Goal: Information Seeking & Learning: Learn about a topic

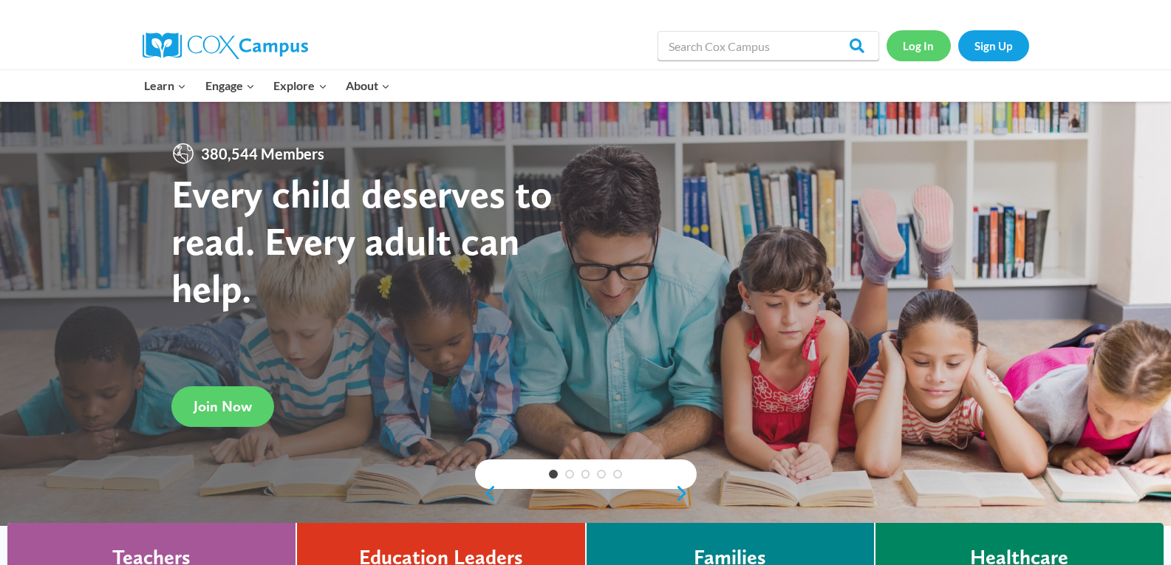
click at [909, 44] on link "Log In" at bounding box center [918, 45] width 64 height 30
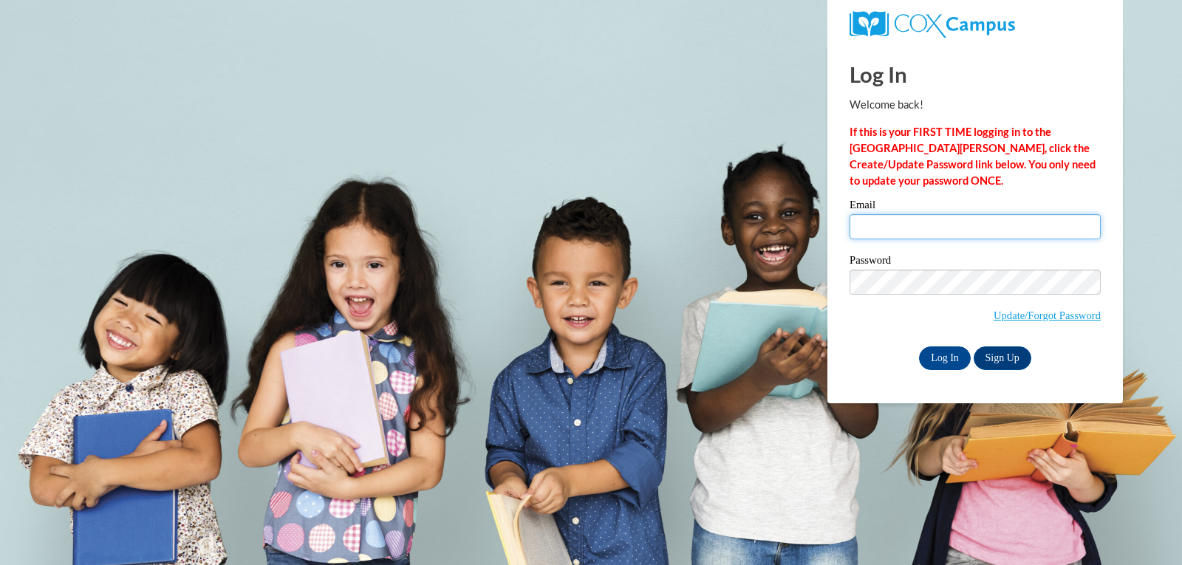
click at [966, 223] on input "Email" at bounding box center [974, 226] width 251 height 25
type input "becky.morrison@gozeps.org"
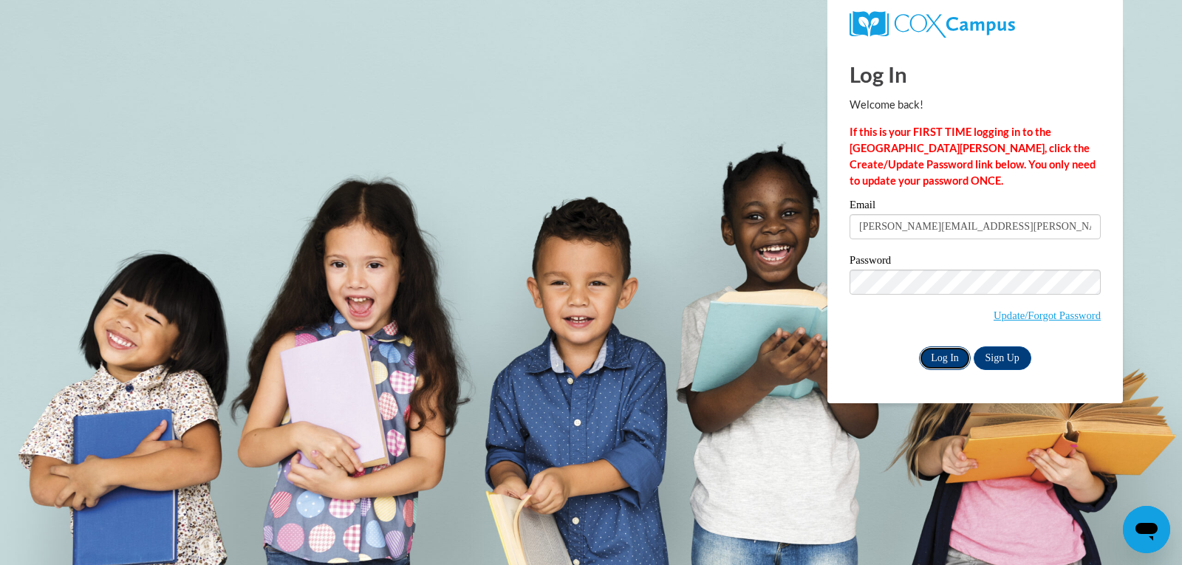
click at [939, 363] on input "Log In" at bounding box center [945, 358] width 52 height 24
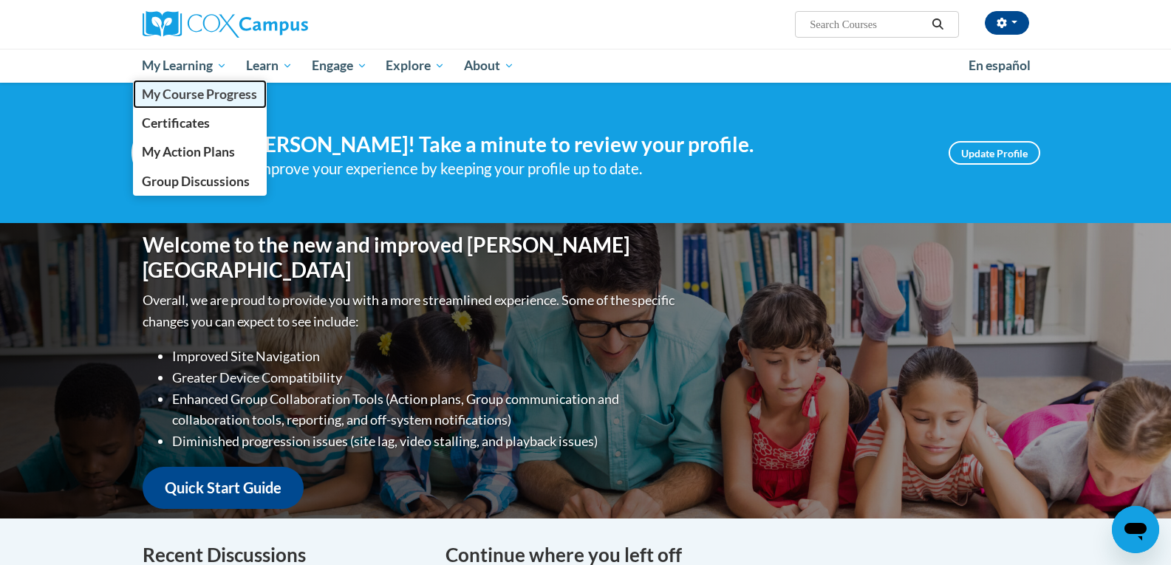
click at [203, 92] on span "My Course Progress" at bounding box center [199, 94] width 115 height 16
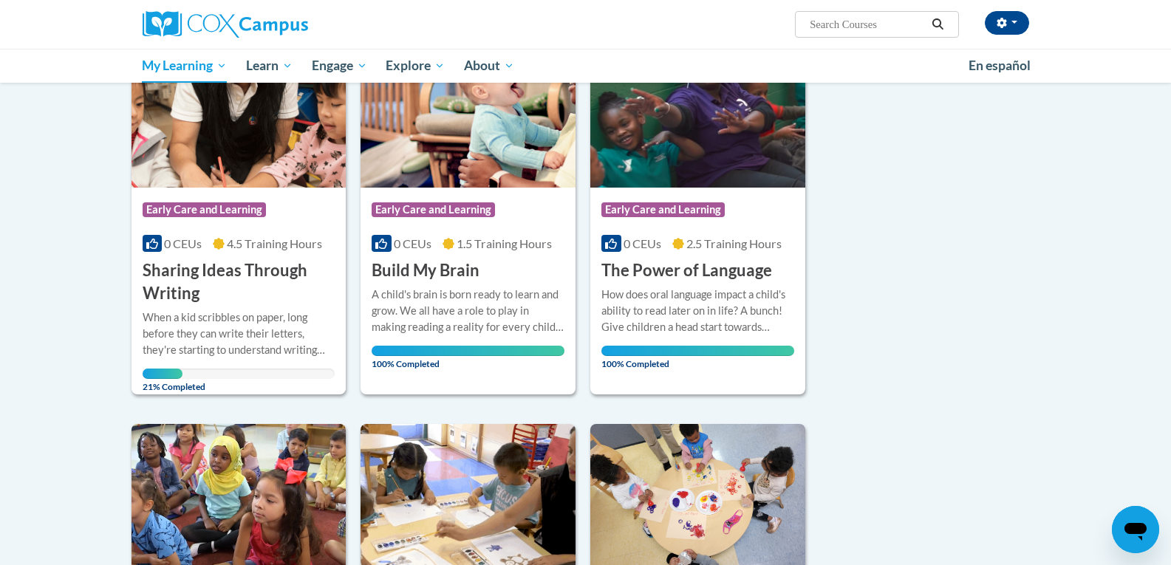
scroll to position [233, 0]
click at [236, 344] on div "When a kid scribbles on paper, long before they can write their letters, they'r…" at bounding box center [239, 333] width 193 height 49
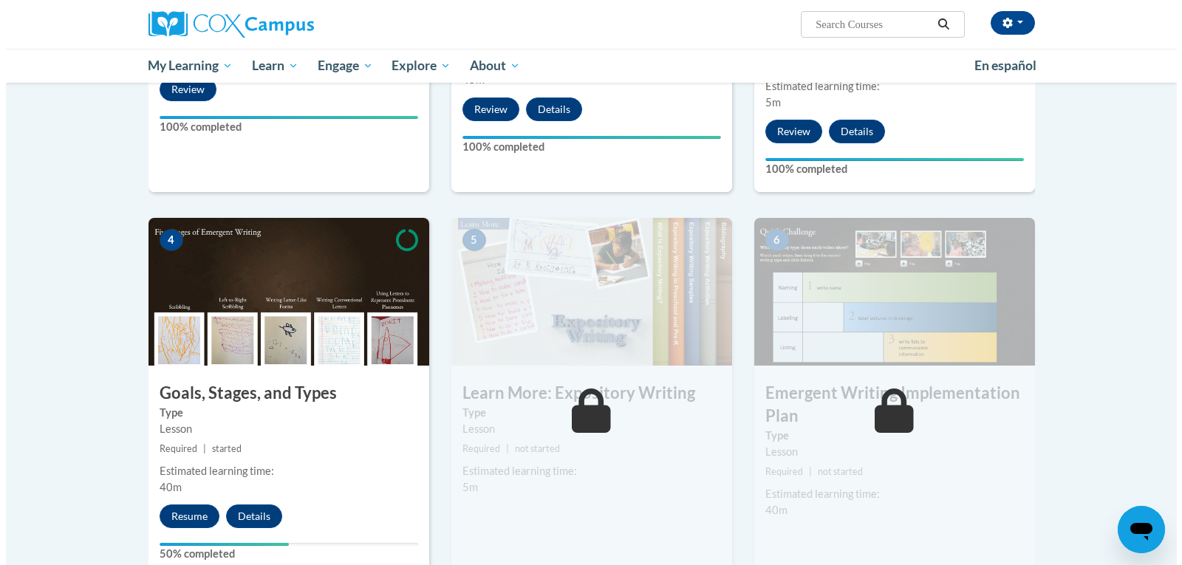
scroll to position [586, 0]
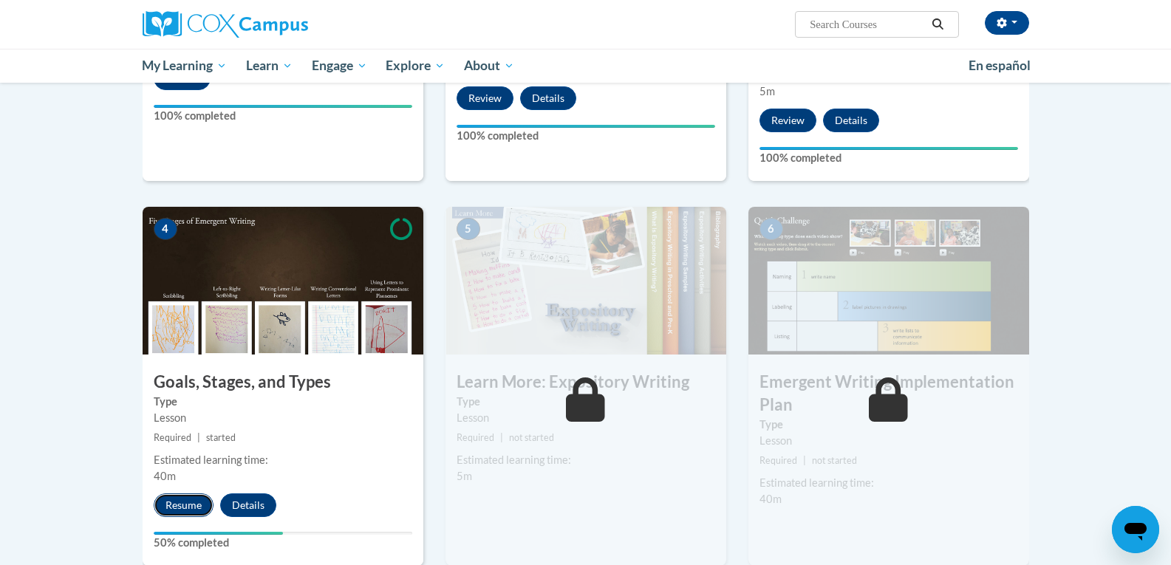
click at [184, 493] on button "Resume" at bounding box center [184, 505] width 60 height 24
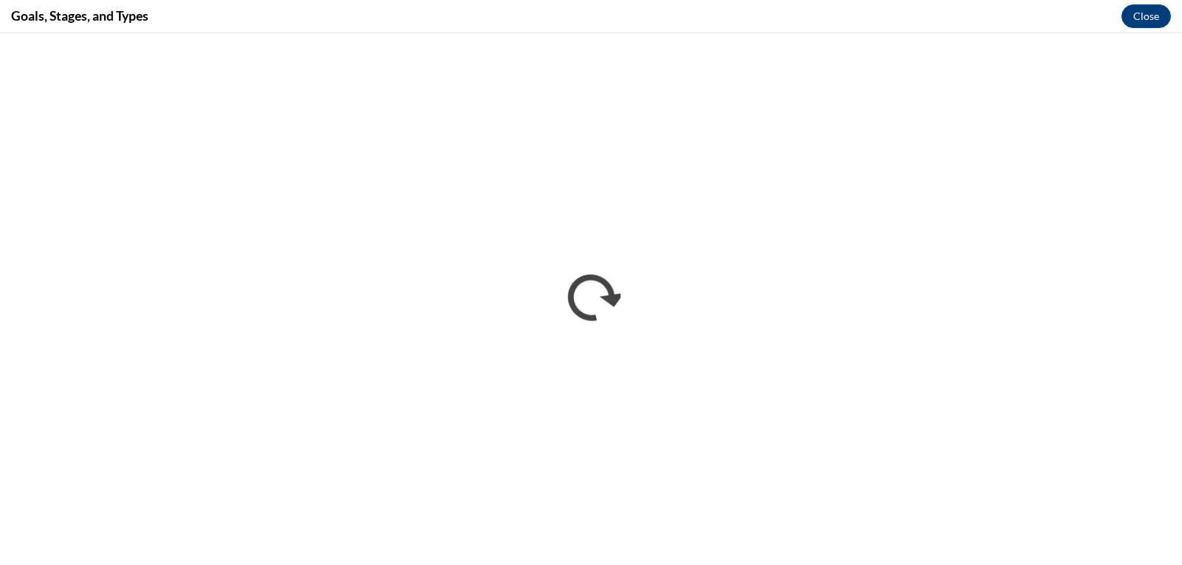
scroll to position [0, 0]
